Goal: Task Accomplishment & Management: Use online tool/utility

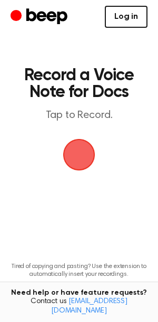
click at [127, 18] on link "Log in" at bounding box center [125, 17] width 43 height 22
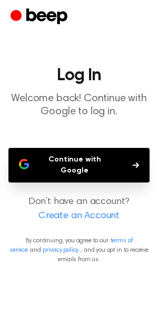
click at [50, 167] on button "Continue with Google" at bounding box center [78, 165] width 141 height 35
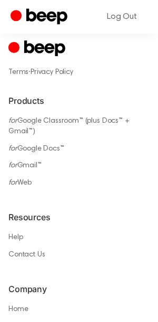
scroll to position [715, 0]
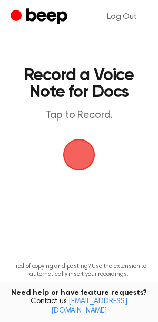
click at [78, 157] on span "button" at bounding box center [78, 154] width 51 height 51
